Goal: Task Accomplishment & Management: Manage account settings

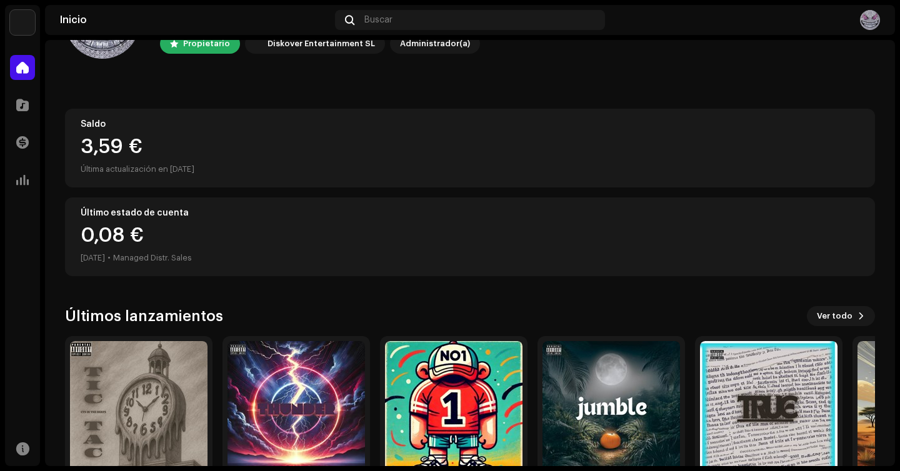
scroll to position [109, 0]
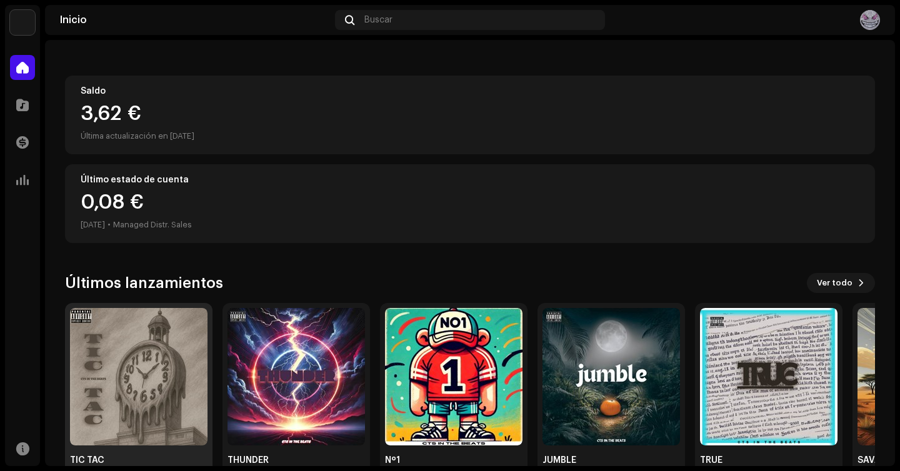
click at [148, 338] on img at bounding box center [139, 377] width 138 height 138
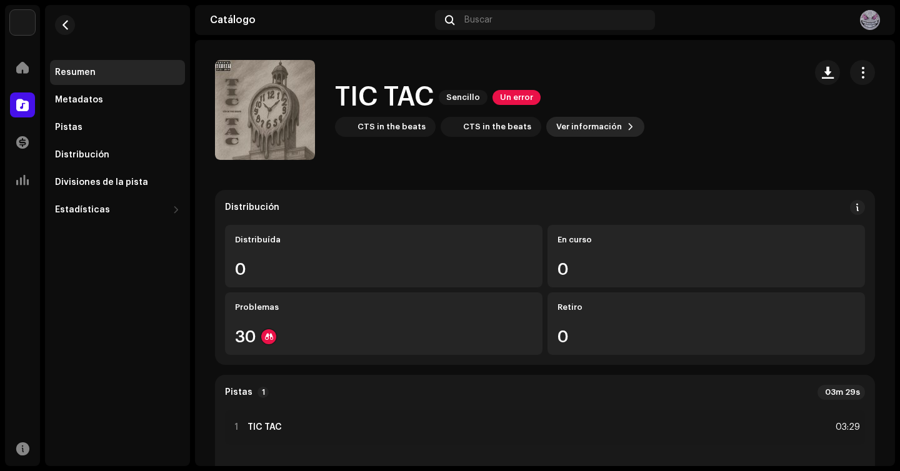
click at [578, 131] on span "Ver información" at bounding box center [590, 126] width 66 height 25
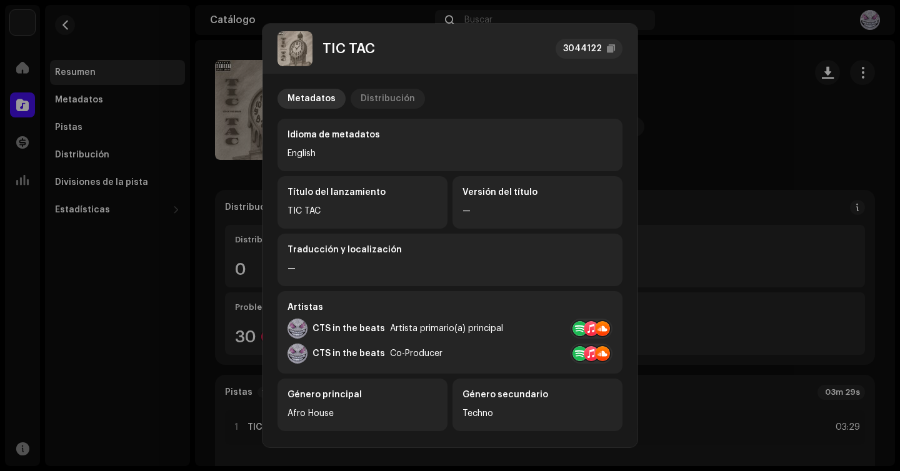
click at [391, 99] on div "Distribución" at bounding box center [388, 99] width 54 height 20
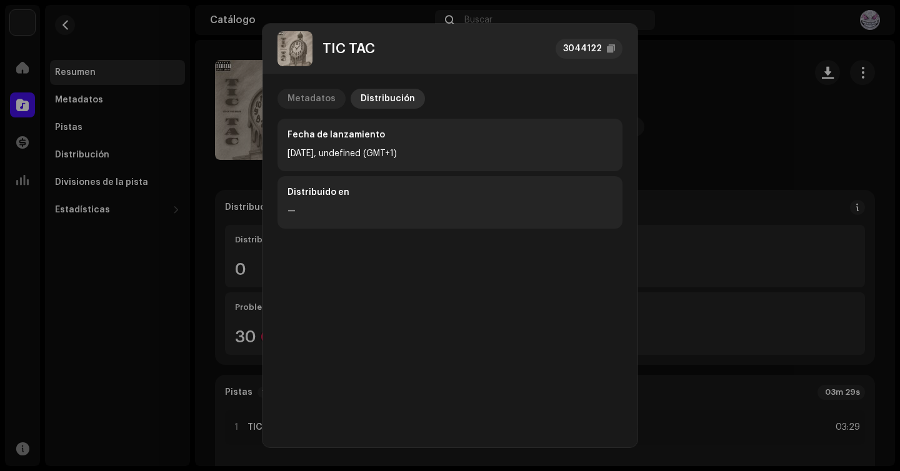
click at [334, 101] on p-tab "Metadatos" at bounding box center [312, 99] width 68 height 20
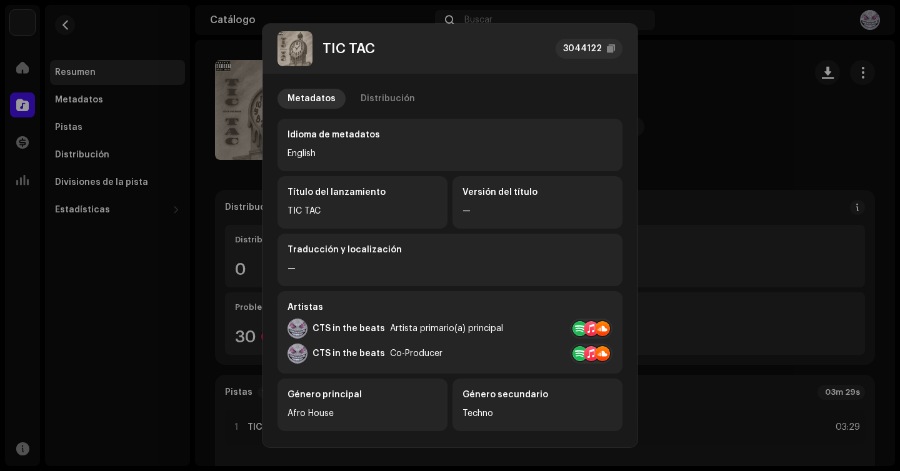
scroll to position [248, 0]
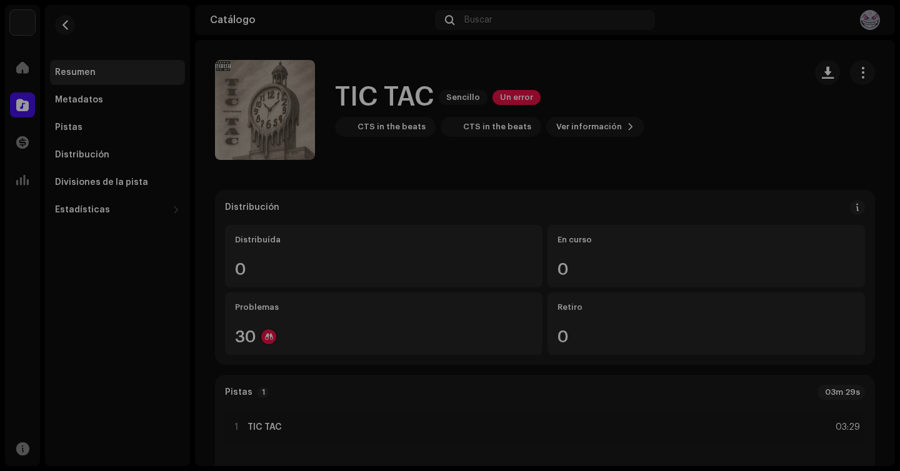
click at [677, 204] on div "TIC TAC 3044122 Metadatos Distribución Idioma de metadatos English Título del l…" at bounding box center [450, 235] width 900 height 471
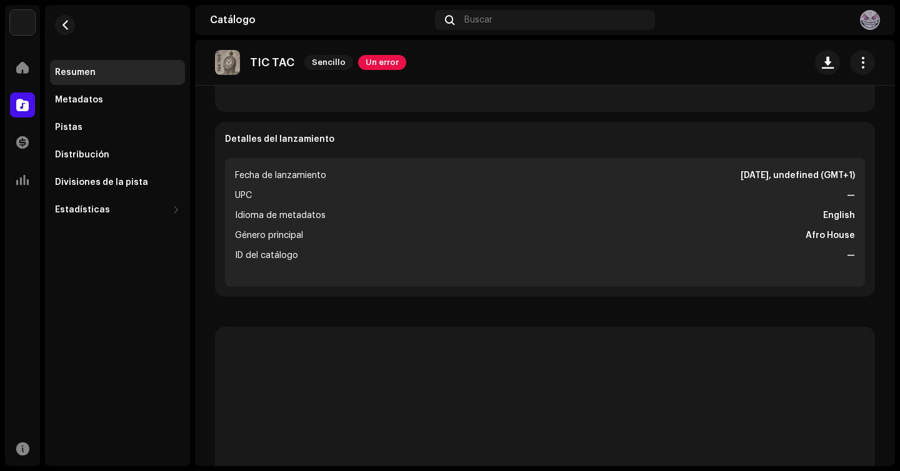
scroll to position [416, 0]
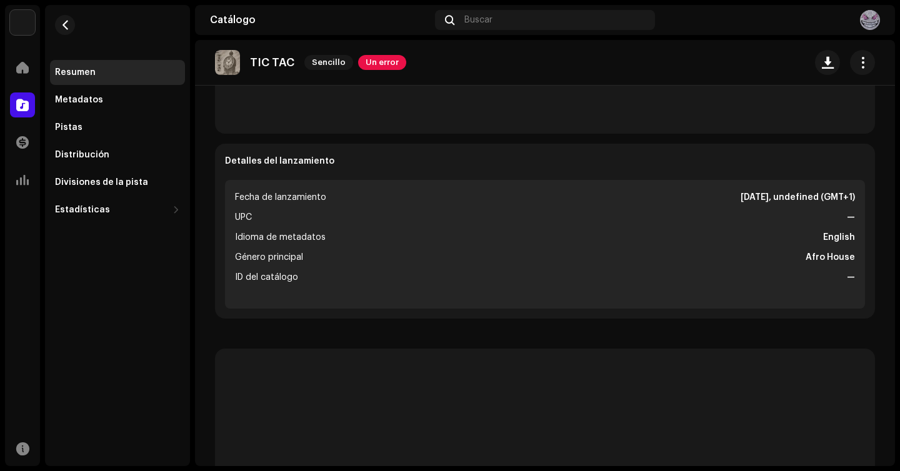
click at [594, 265] on ul "Fecha de lanzamiento 31 oct 2025, undefined (GMT+1) UPC — Idioma de metadatos E…" at bounding box center [545, 244] width 640 height 129
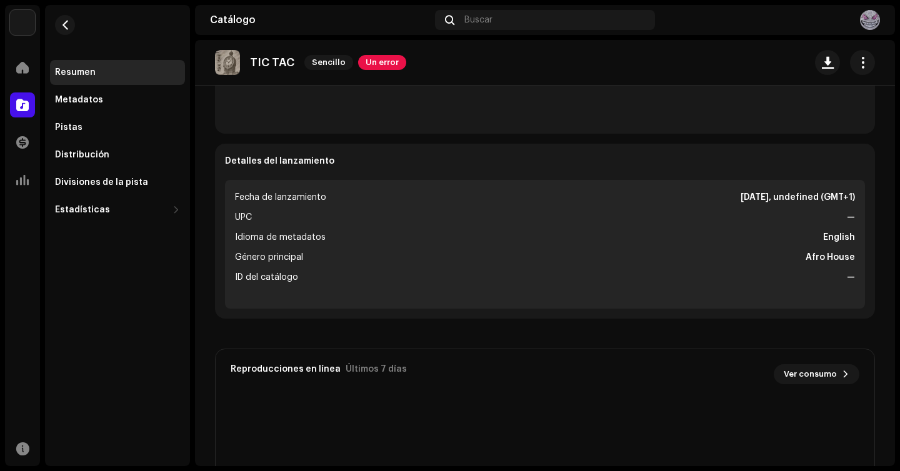
click at [585, 288] on ul "Fecha de lanzamiento 31 oct 2025, undefined (GMT+1) UPC — Idioma de metadatos E…" at bounding box center [545, 244] width 640 height 129
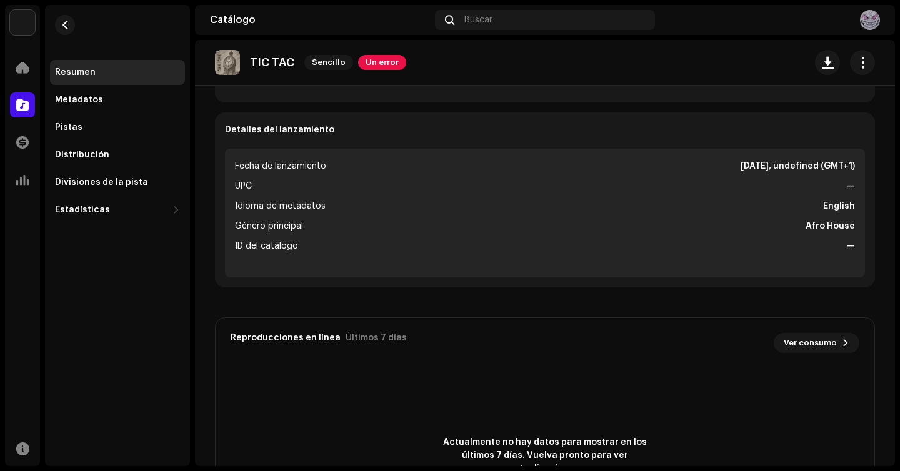
scroll to position [448, 0]
click at [340, 211] on li "Idioma de metadatos English" at bounding box center [545, 205] width 620 height 15
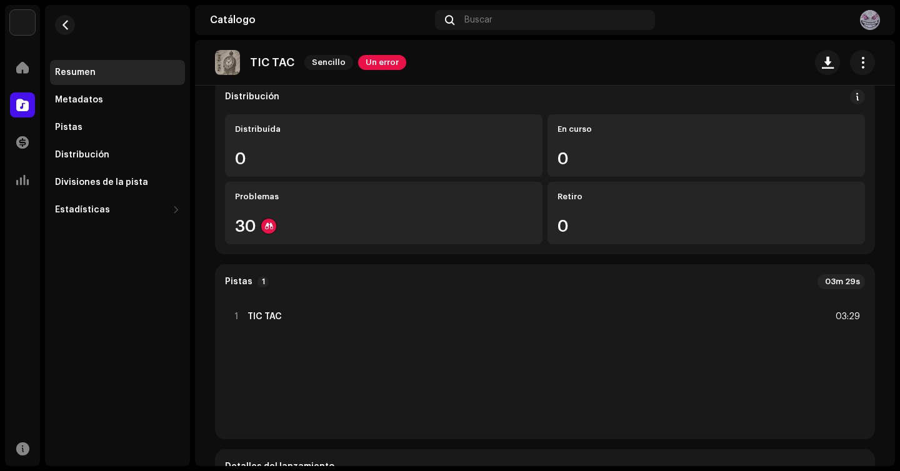
scroll to position [0, 0]
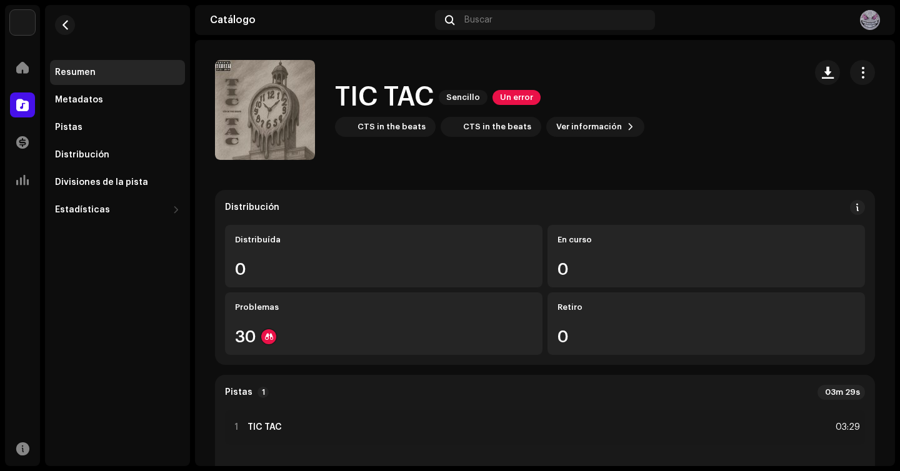
click at [517, 91] on span "Un error" at bounding box center [517, 97] width 48 height 15
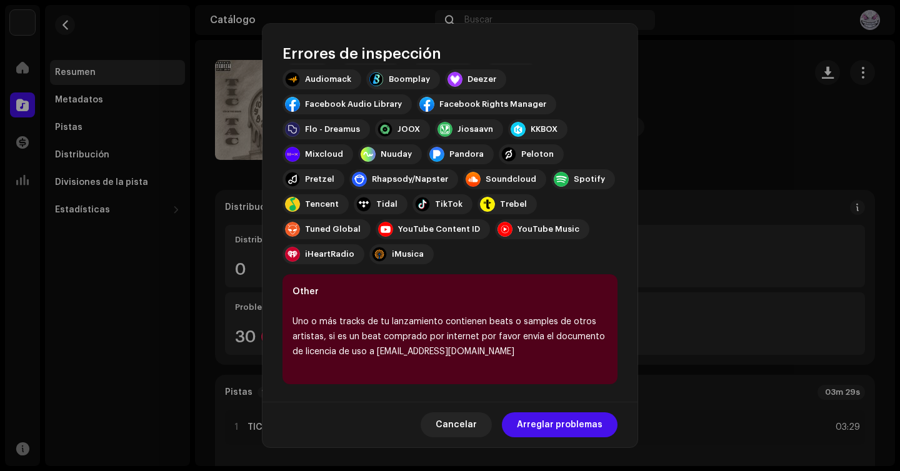
scroll to position [176, 0]
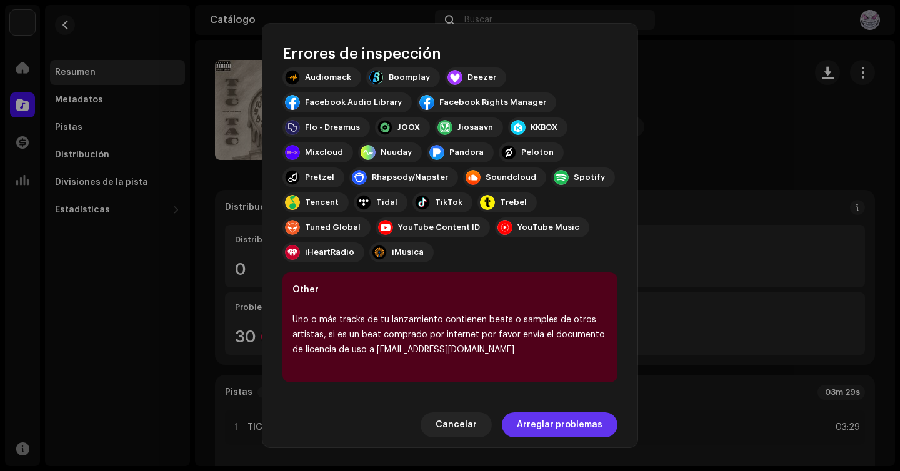
click at [548, 428] on span "Arreglar problemas" at bounding box center [560, 425] width 86 height 25
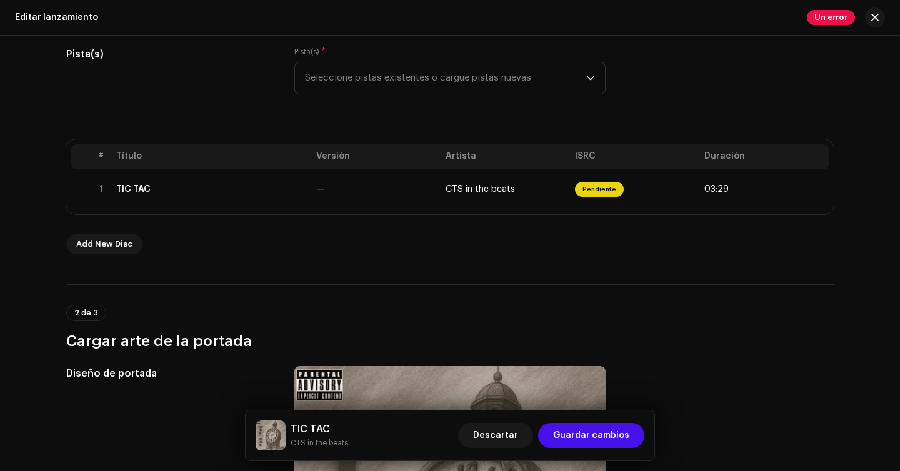
scroll to position [162, 0]
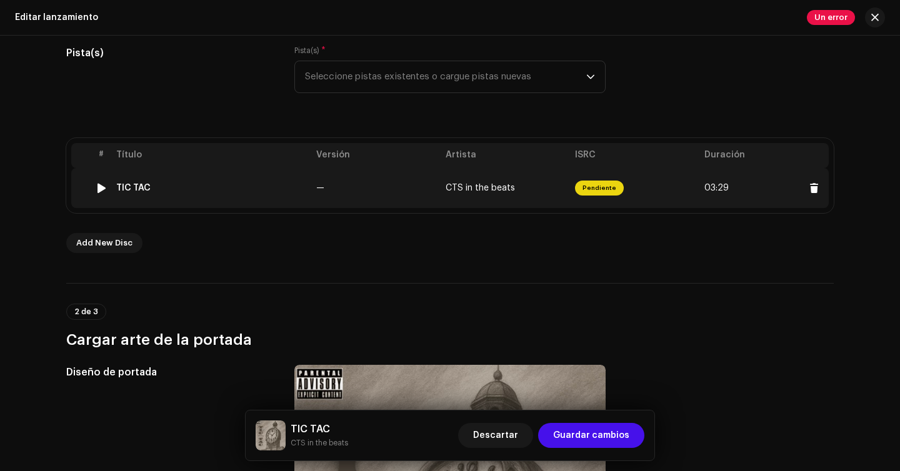
click at [596, 188] on span "Pendiente" at bounding box center [599, 188] width 49 height 15
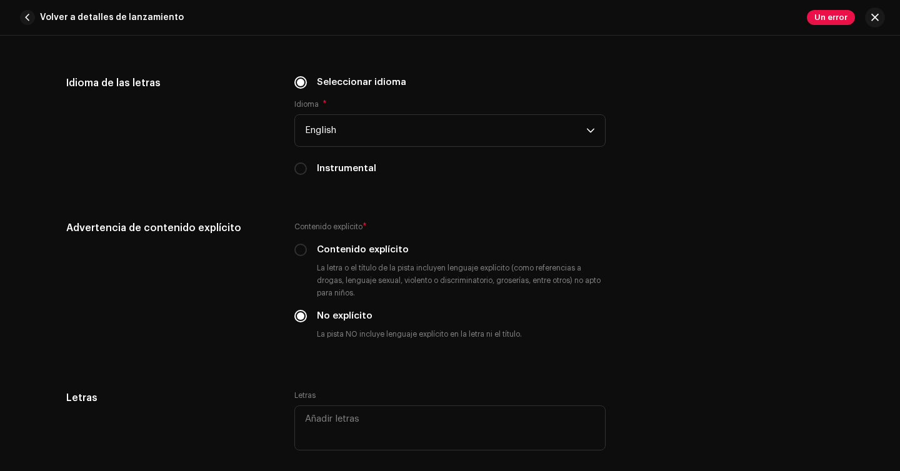
scroll to position [2042, 0]
click at [361, 175] on label "Instrumental" at bounding box center [346, 168] width 59 height 14
click at [307, 174] on input "Instrumental" at bounding box center [301, 168] width 13 height 13
radio input "true"
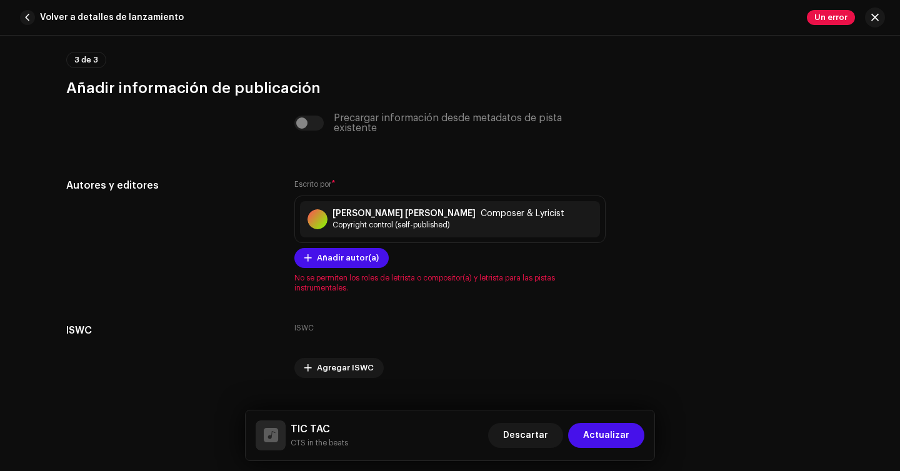
scroll to position [2368, 0]
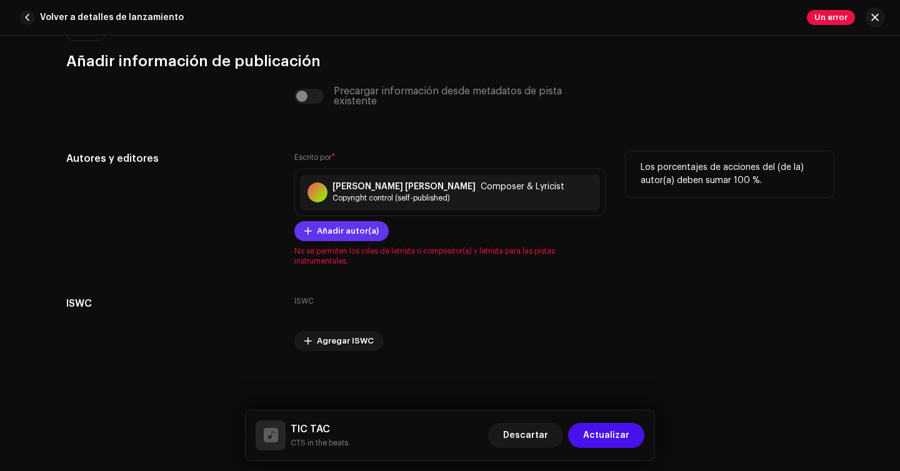
click at [373, 233] on button "Añadir autor(a)" at bounding box center [342, 231] width 94 height 20
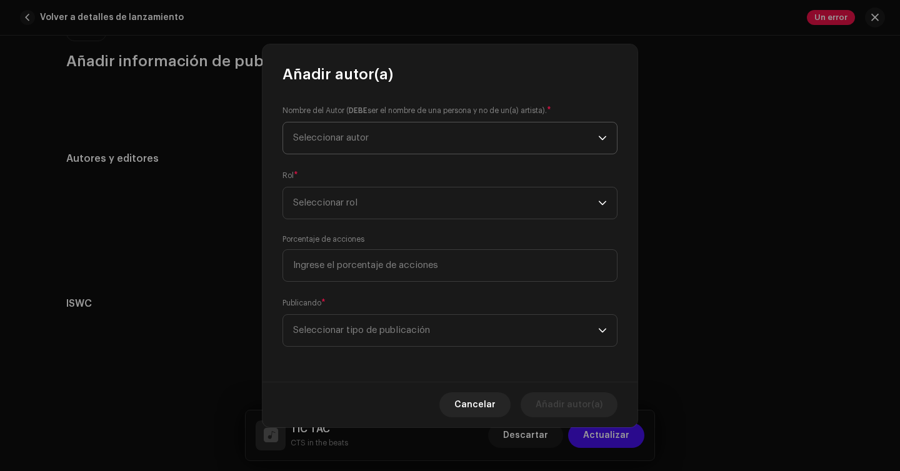
click at [503, 131] on span "Seleccionar autor" at bounding box center [445, 138] width 305 height 31
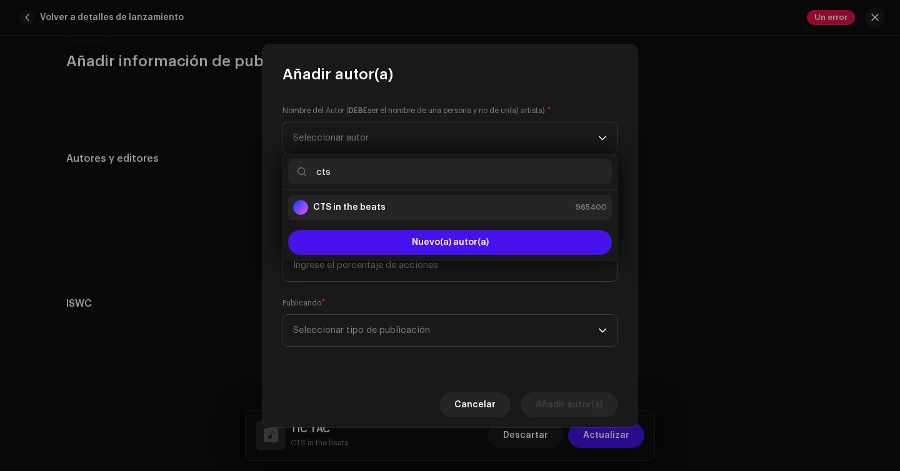
type input "cts"
click at [448, 206] on div "CTS in the beats 965400" at bounding box center [450, 207] width 314 height 15
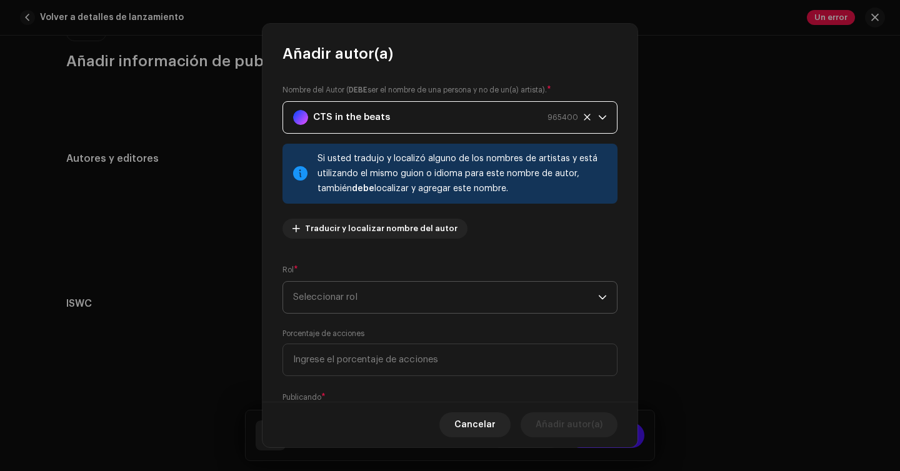
click at [438, 296] on span "Seleccionar rol" at bounding box center [445, 297] width 305 height 31
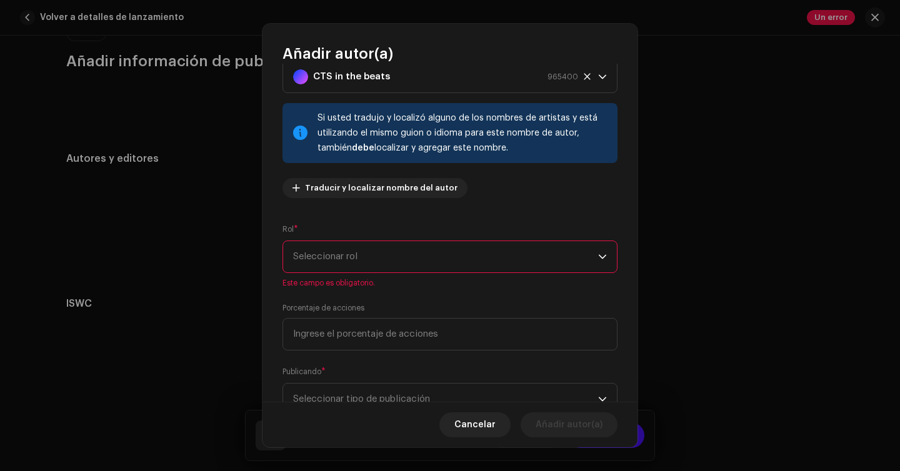
scroll to position [51, 0]
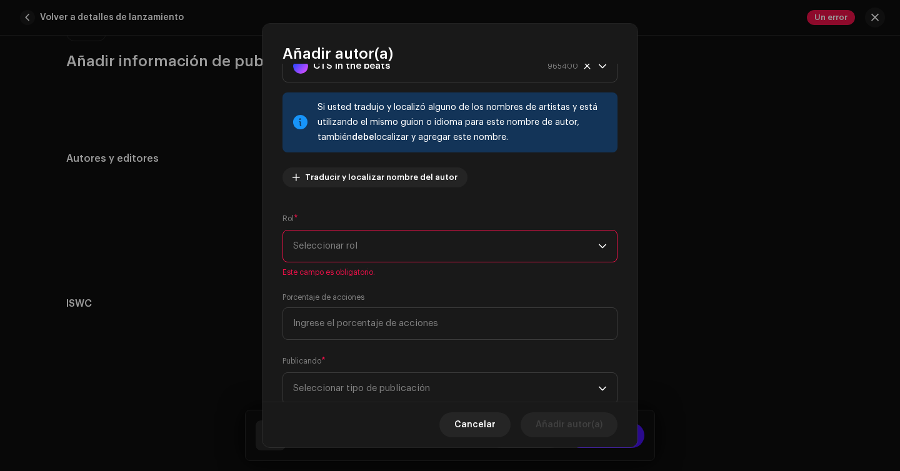
click at [434, 244] on span "Seleccionar rol" at bounding box center [445, 246] width 305 height 31
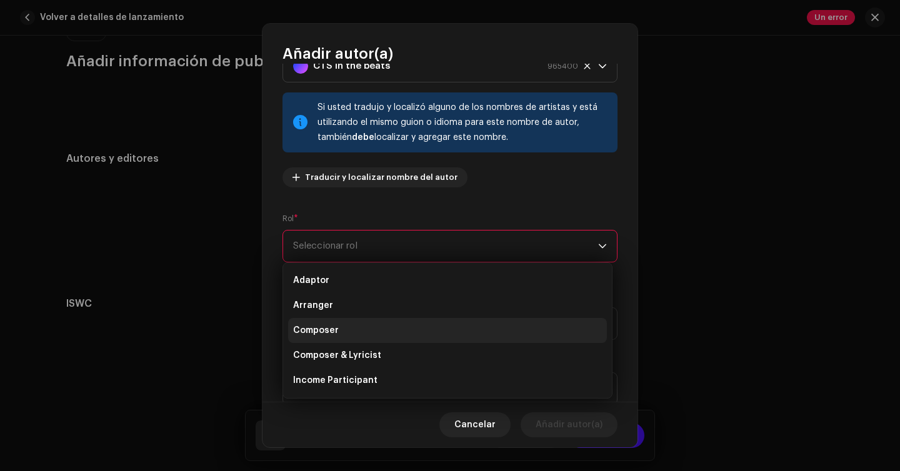
click at [402, 336] on li "Composer" at bounding box center [447, 330] width 319 height 25
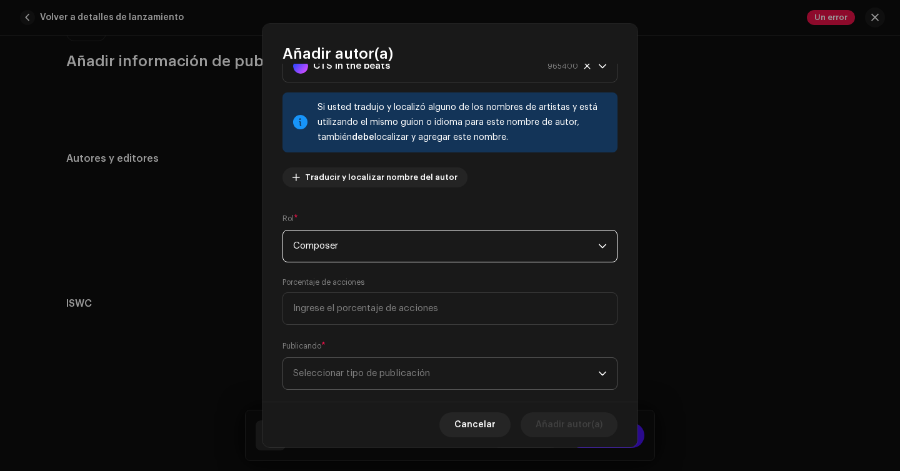
click at [453, 379] on span "Seleccionar tipo de publicación" at bounding box center [445, 373] width 305 height 31
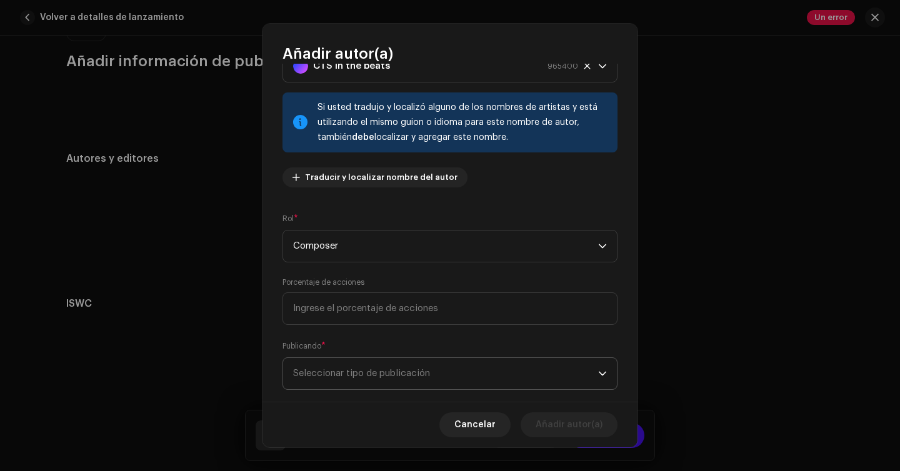
scroll to position [66, 0]
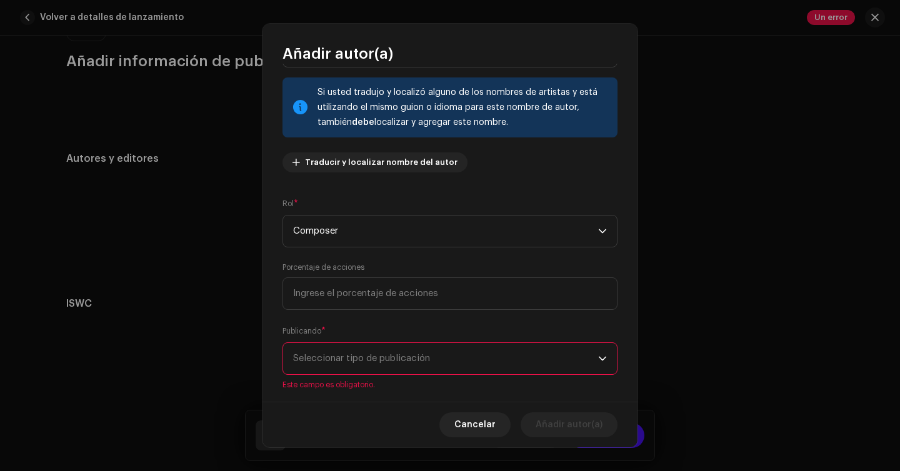
click at [453, 358] on span "Seleccionar tipo de publicación" at bounding box center [445, 358] width 305 height 31
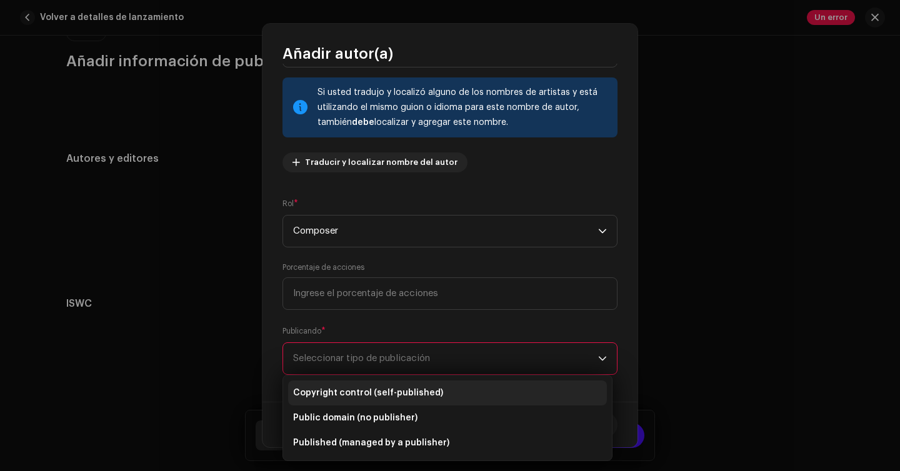
click at [451, 395] on li "Copyright control (self-published)" at bounding box center [447, 393] width 319 height 25
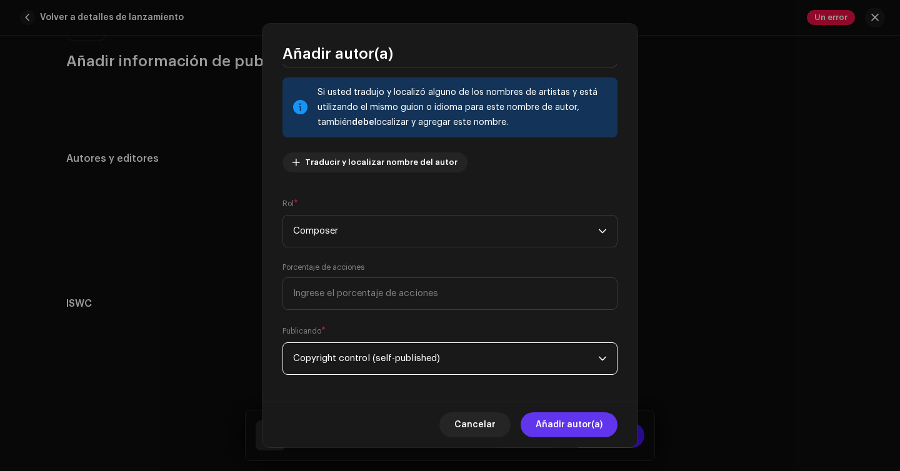
click at [583, 438] on span "Añadir autor(a)" at bounding box center [569, 425] width 67 height 25
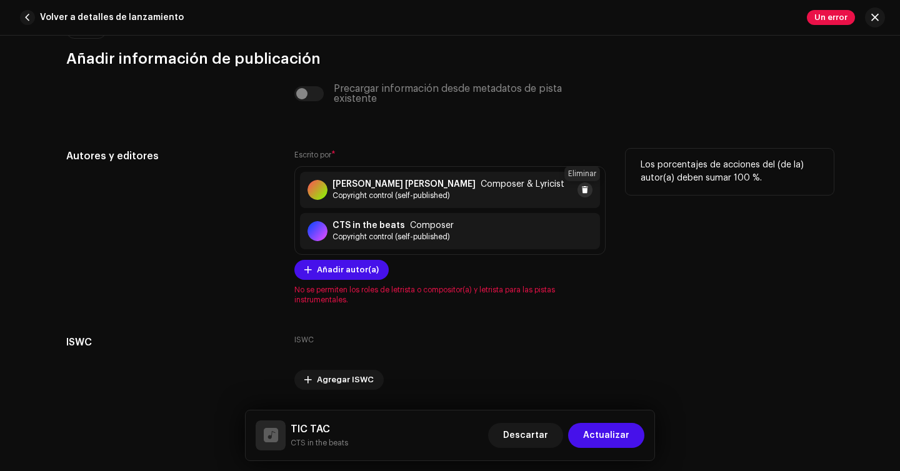
click at [585, 187] on span at bounding box center [586, 190] width 8 height 10
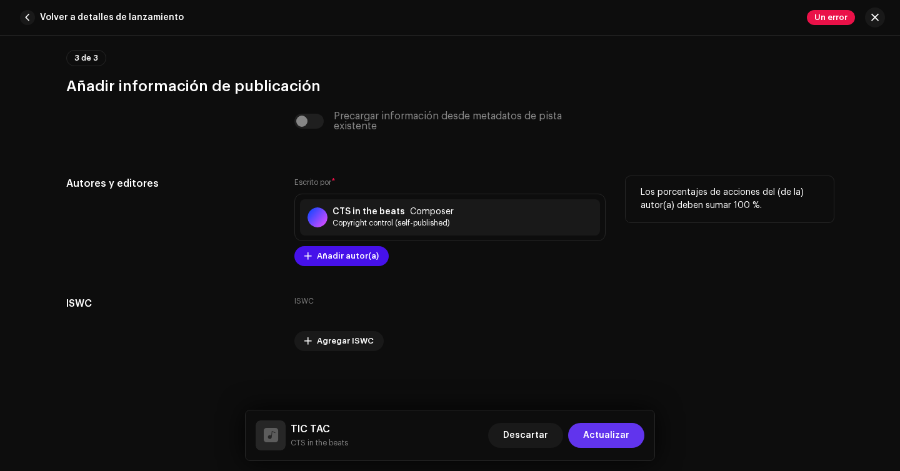
click at [611, 430] on span "Actualizar" at bounding box center [606, 435] width 46 height 25
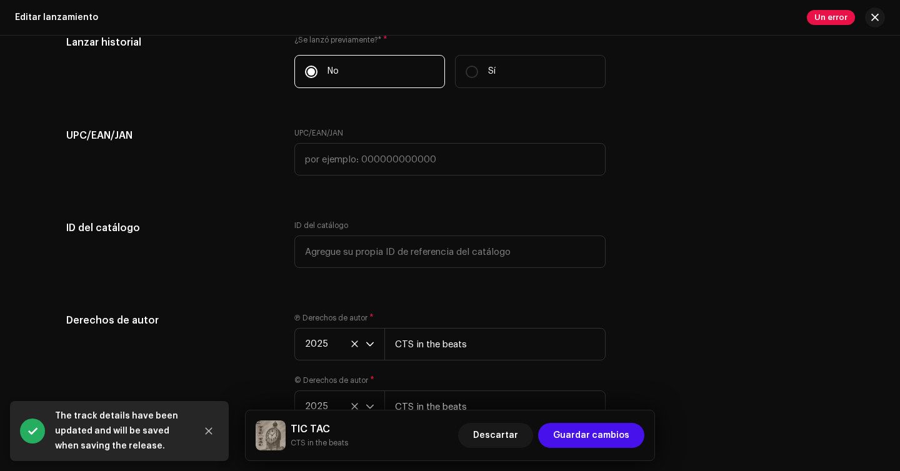
scroll to position [2159, 0]
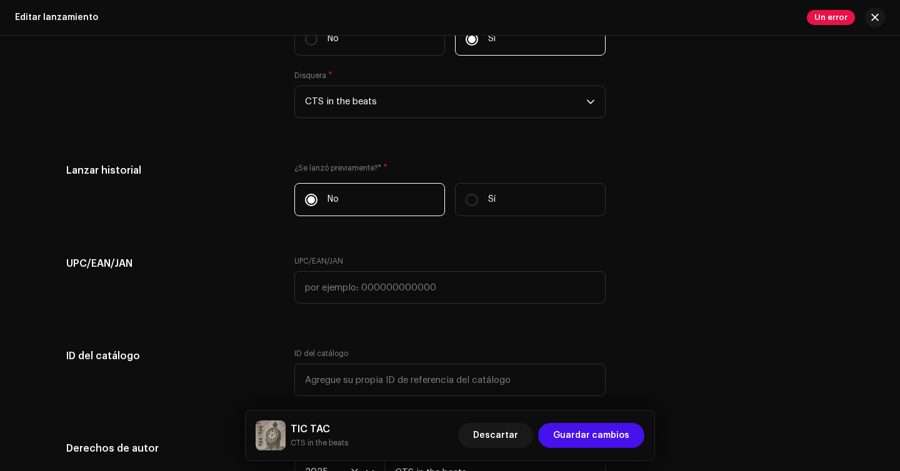
scroll to position [2042, 0]
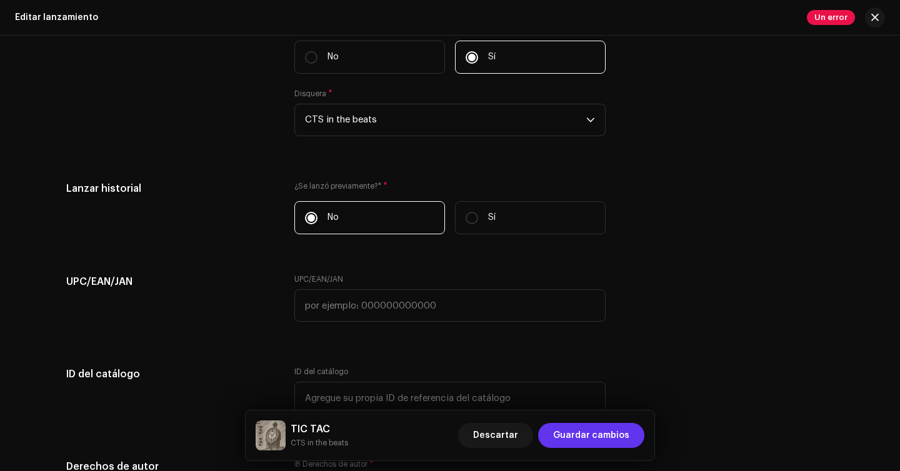
click at [588, 441] on span "Guardar cambios" at bounding box center [591, 435] width 76 height 25
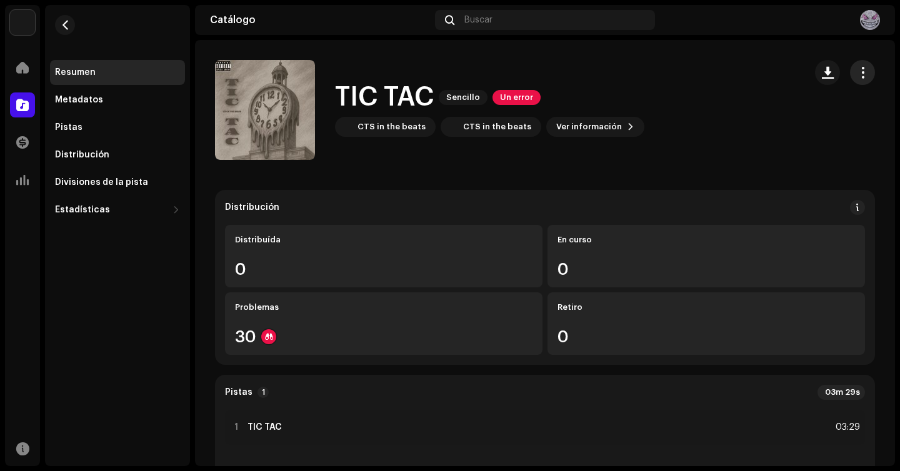
click at [860, 71] on span "button" at bounding box center [863, 73] width 12 height 10
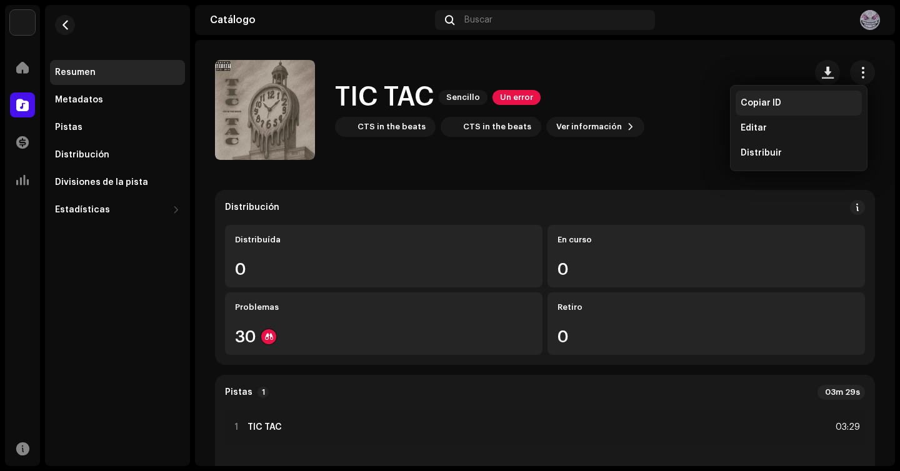
click at [822, 105] on div "Copiar ID" at bounding box center [799, 103] width 116 height 10
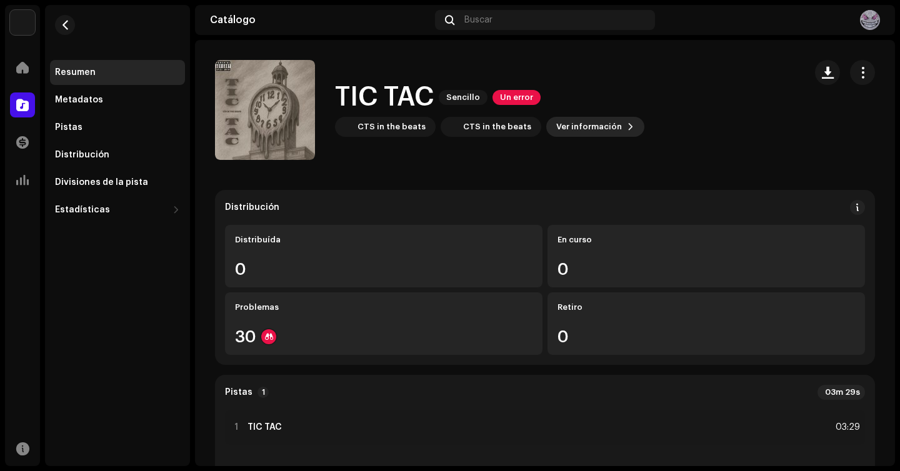
click at [627, 128] on span at bounding box center [631, 127] width 8 height 10
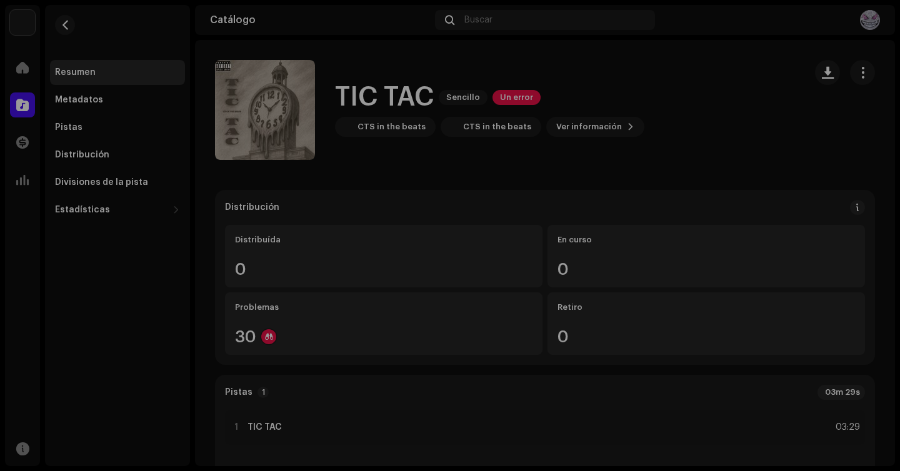
click at [664, 87] on div "TIC TAC 3044122 Metadatos Distribución Idioma de metadatos English Título del l…" at bounding box center [450, 235] width 900 height 471
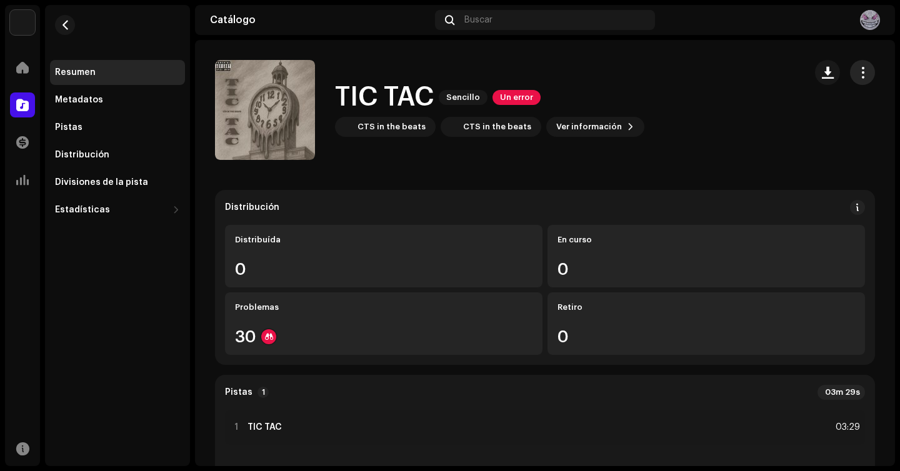
click at [850, 66] on button "button" at bounding box center [862, 72] width 25 height 25
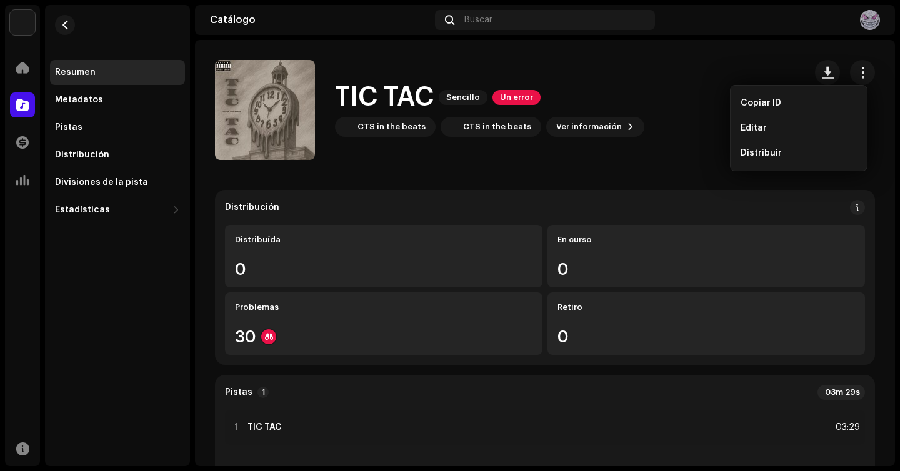
click at [688, 85] on div "TIC TAC Sencillo Un error CTS in the beats CTS in the beats Ver información" at bounding box center [505, 110] width 580 height 100
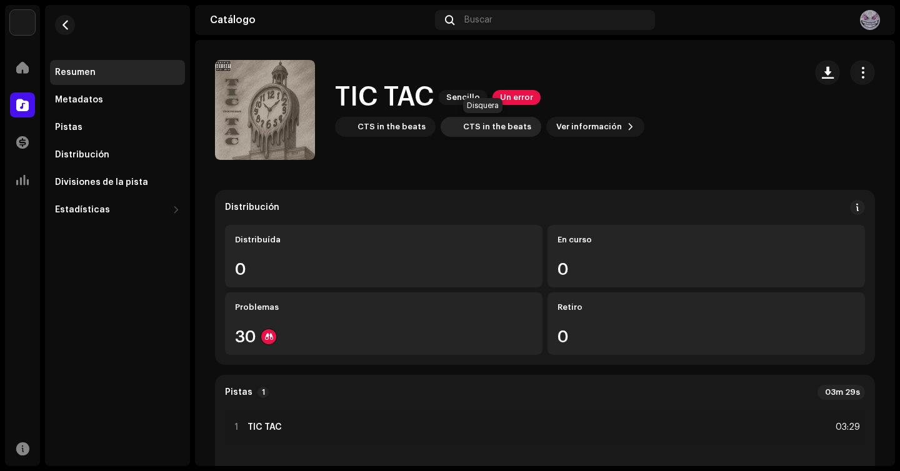
click at [462, 135] on div "CTS in the beats" at bounding box center [491, 127] width 101 height 20
click at [398, 124] on div "CTS in the beats" at bounding box center [392, 127] width 68 height 10
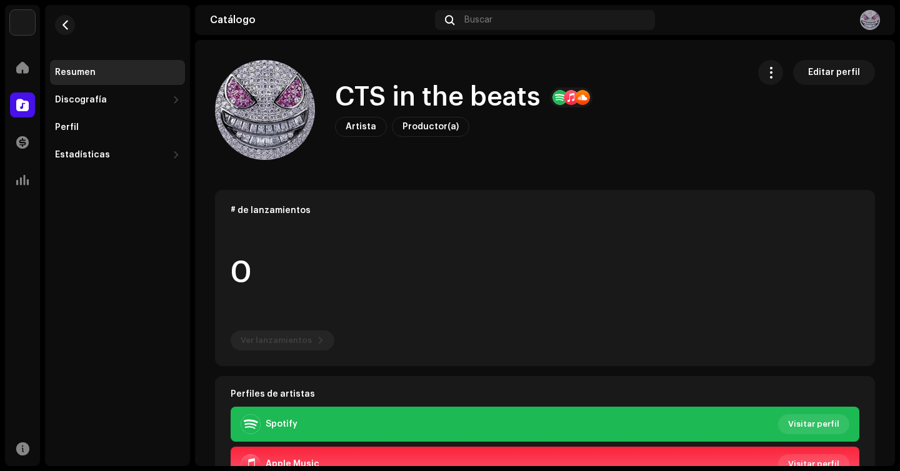
click at [361, 128] on span "Artista" at bounding box center [361, 127] width 31 height 9
